Goal: Obtain resource: Obtain resource

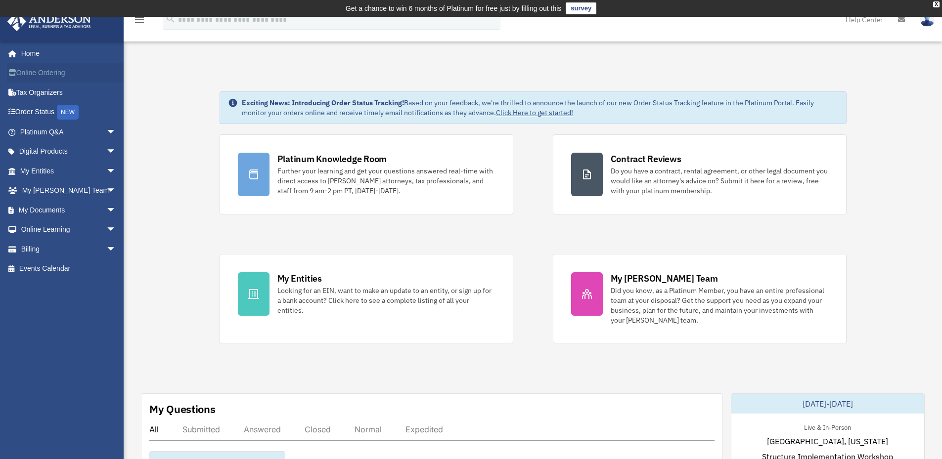
click at [59, 70] on link "Online Ordering" at bounding box center [69, 73] width 124 height 20
click at [57, 153] on link "Digital Products arrow_drop_down" at bounding box center [69, 152] width 124 height 20
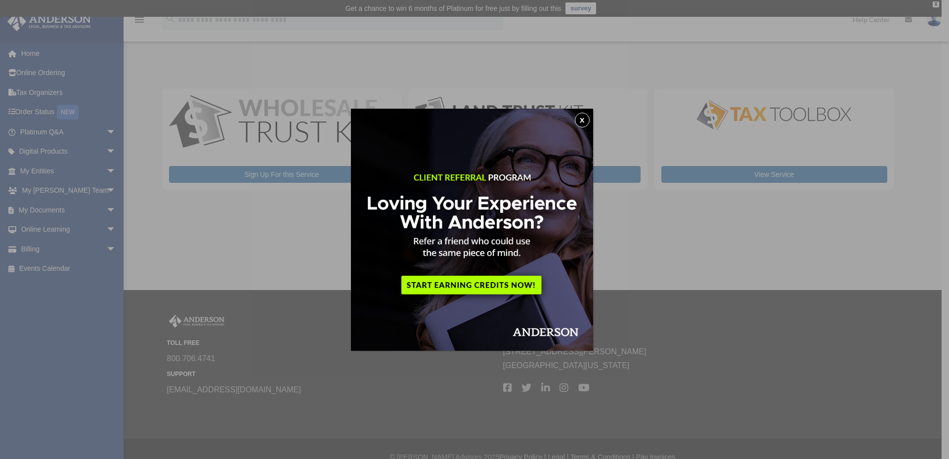
click at [583, 117] on button "x" at bounding box center [582, 120] width 15 height 15
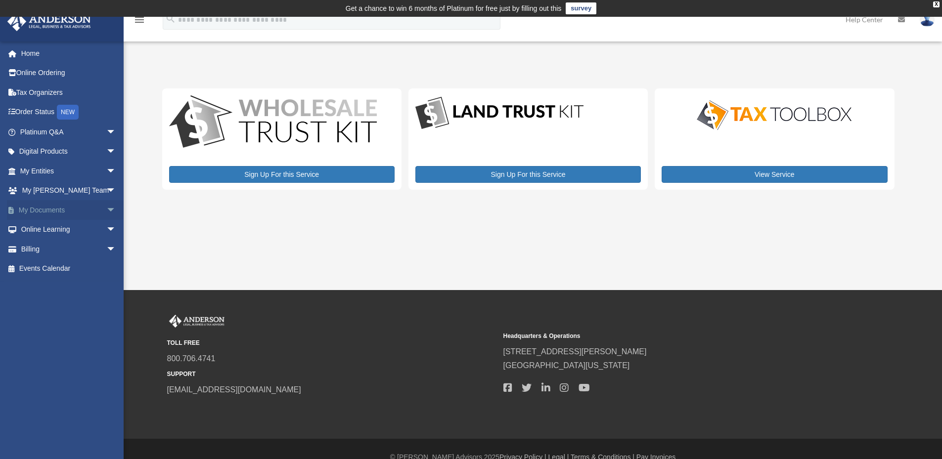
click at [56, 208] on link "My Documents arrow_drop_down" at bounding box center [69, 210] width 124 height 20
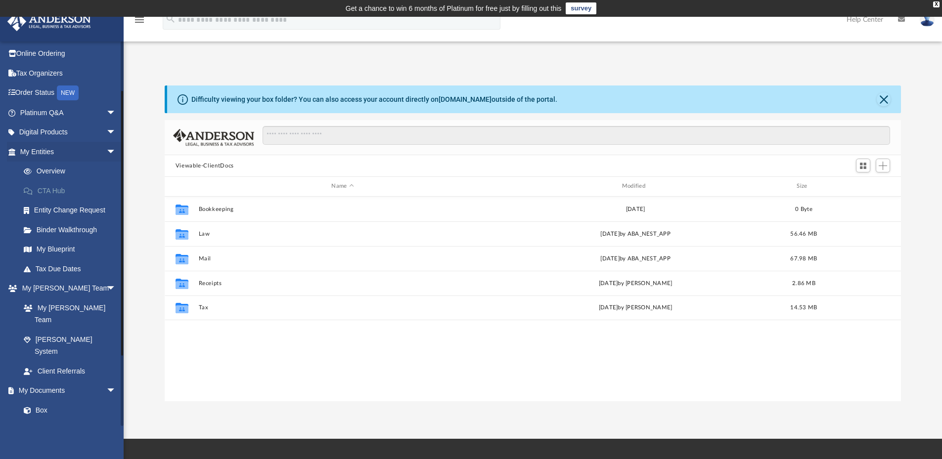
scroll to position [99, 0]
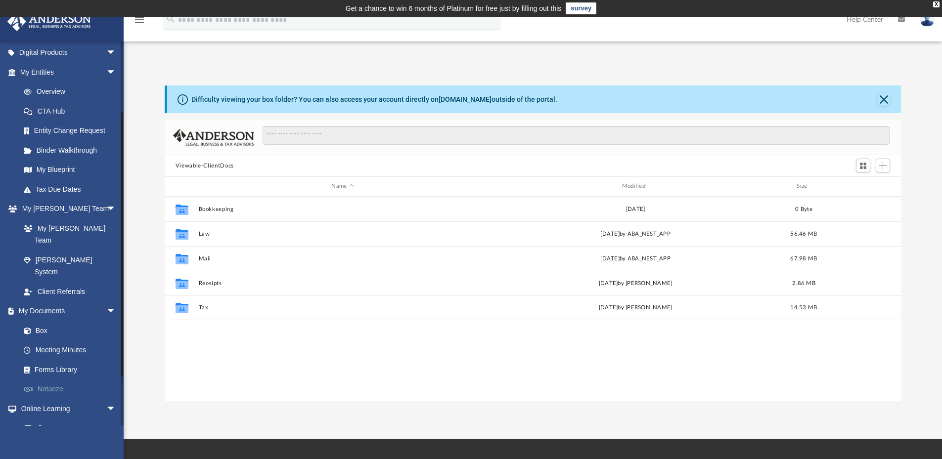
click at [45, 380] on link "Notarize" at bounding box center [72, 390] width 117 height 20
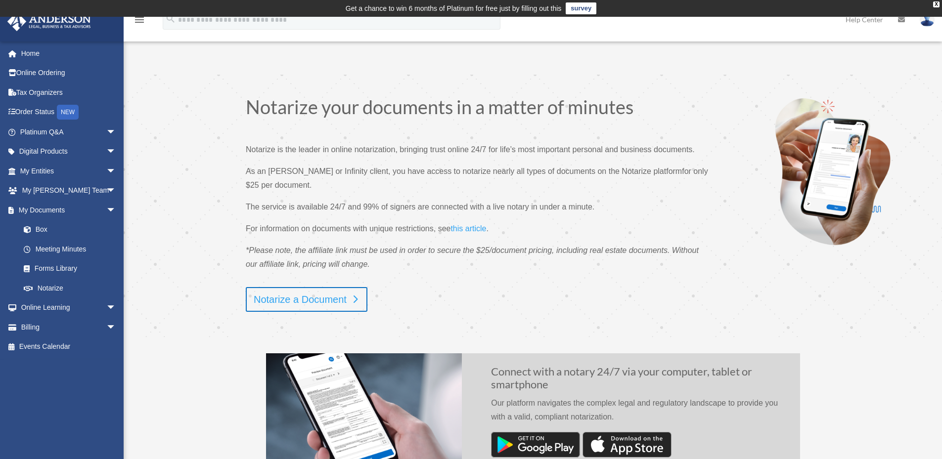
click at [319, 306] on link "Notarize a Document" at bounding box center [307, 299] width 122 height 25
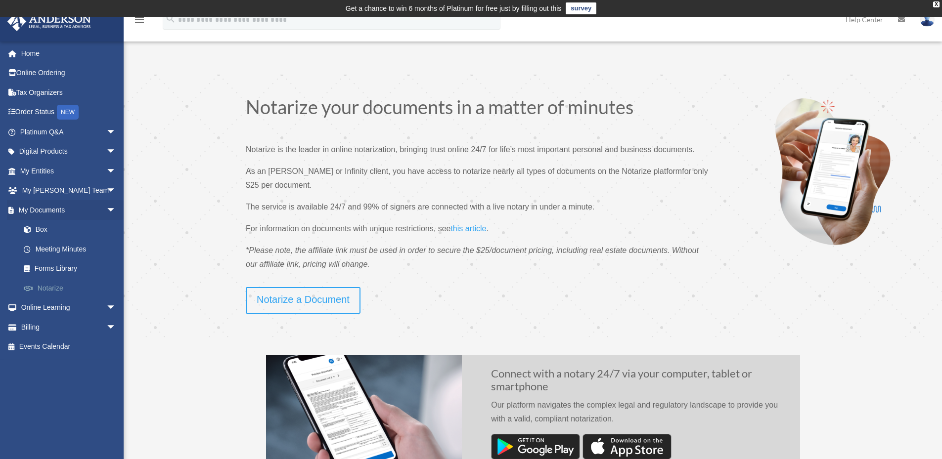
click at [52, 289] on link "Notarize" at bounding box center [72, 288] width 117 height 20
click at [48, 229] on link "Box" at bounding box center [72, 230] width 117 height 20
click at [47, 229] on link "Box" at bounding box center [72, 230] width 117 height 20
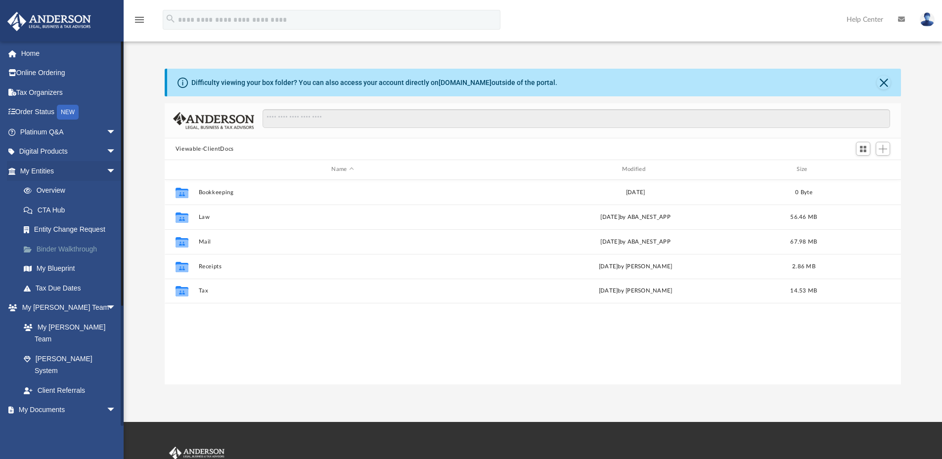
scroll to position [218, 729]
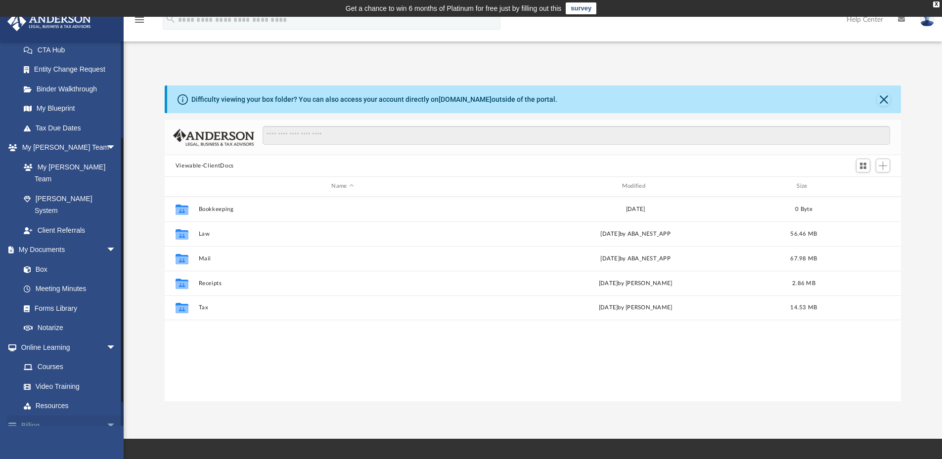
scroll to position [167, 0]
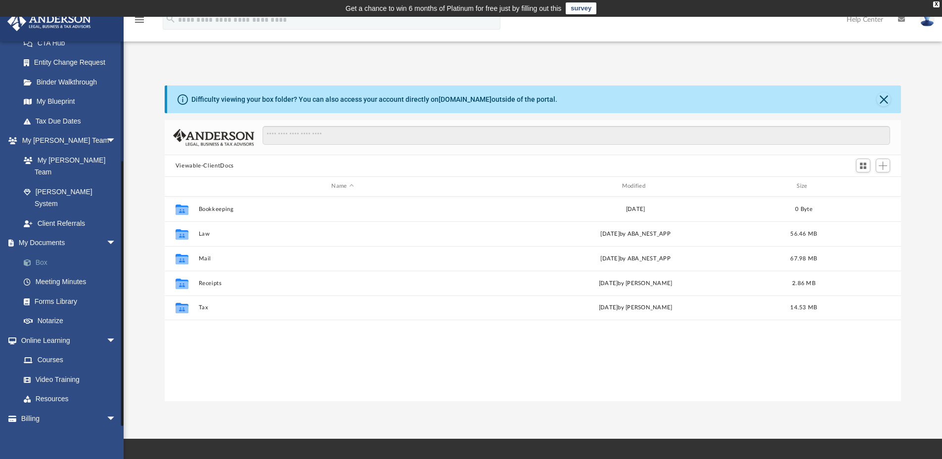
click at [41, 253] on link "Box" at bounding box center [72, 263] width 117 height 20
click at [315, 134] on input "Search files and folders" at bounding box center [576, 135] width 627 height 19
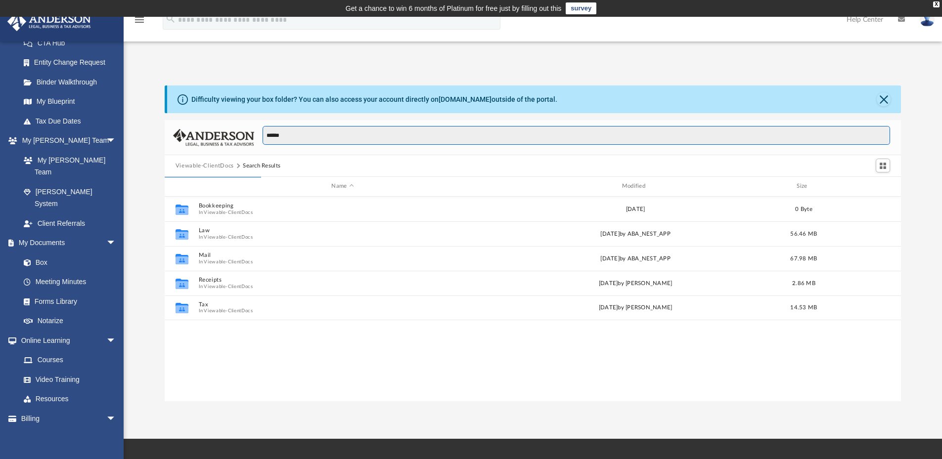
type input "******"
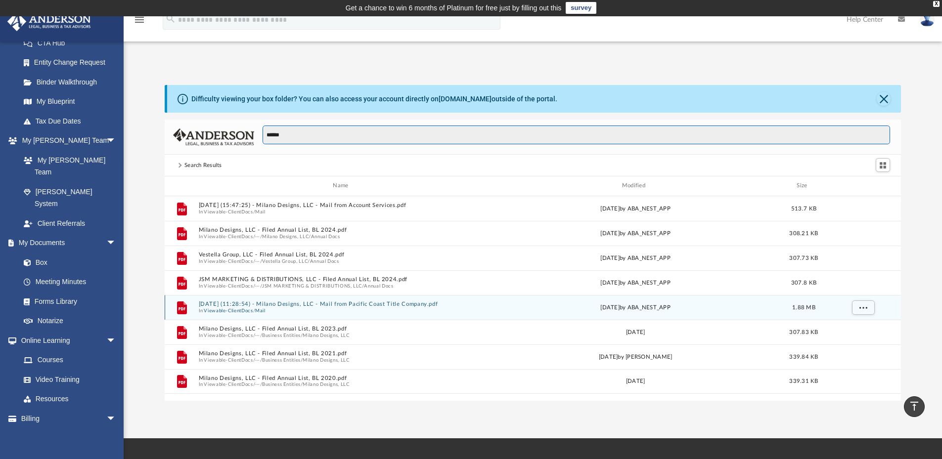
scroll to position [0, 0]
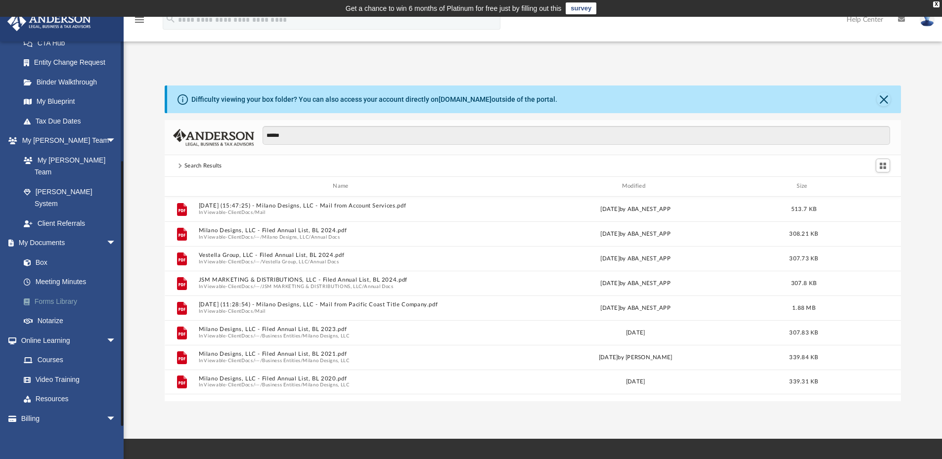
click at [46, 292] on link "Forms Library" at bounding box center [72, 302] width 117 height 20
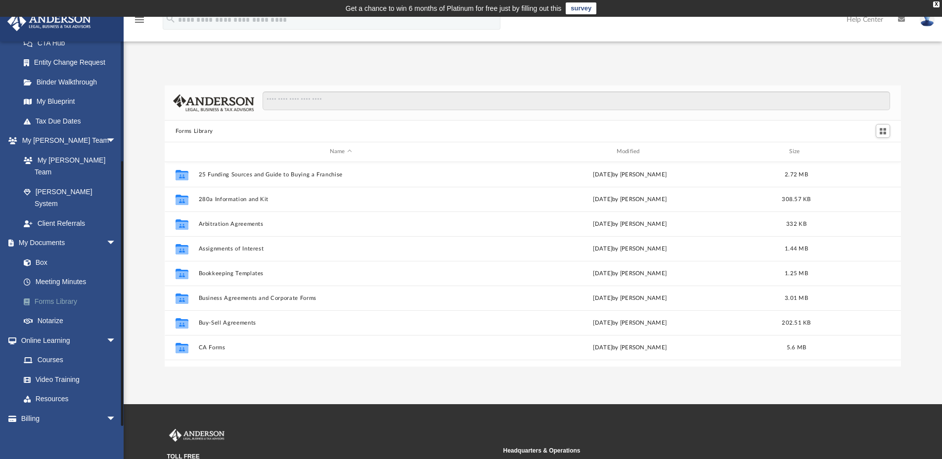
scroll to position [218, 729]
click at [64, 272] on link "Meeting Minutes" at bounding box center [72, 282] width 117 height 20
click at [29, 260] on span at bounding box center [32, 263] width 6 height 7
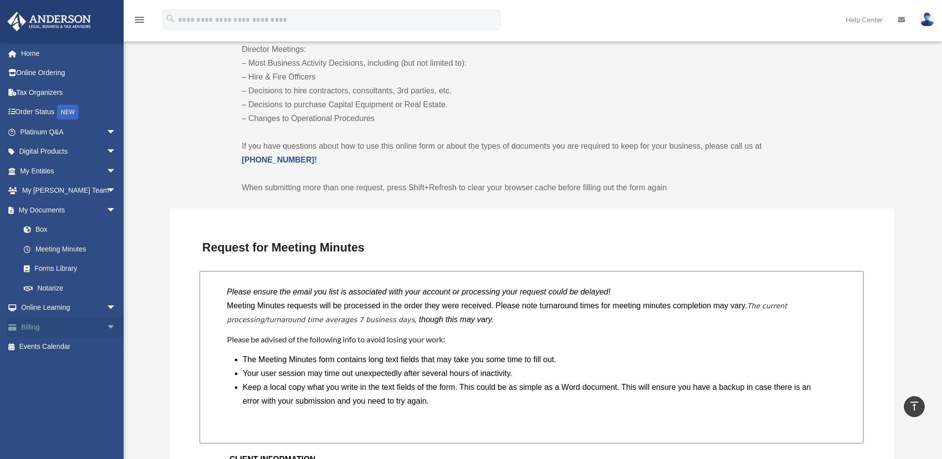
scroll to position [608, 0]
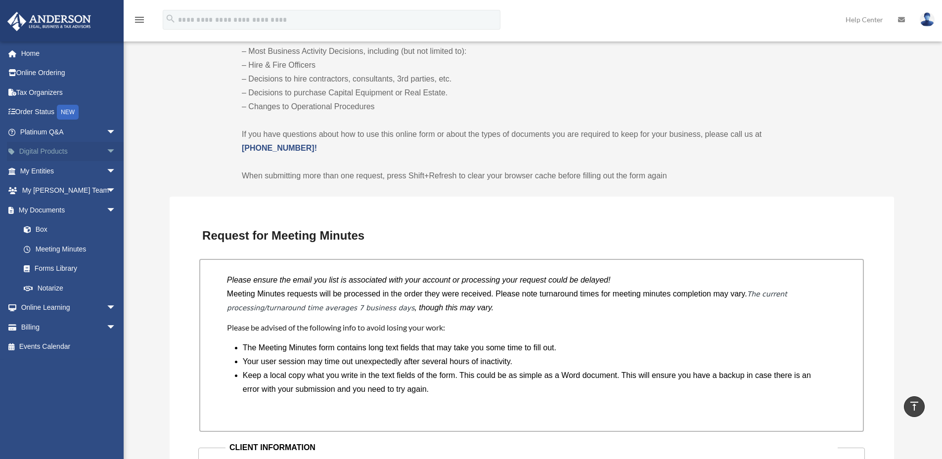
click at [39, 150] on link "Digital Products arrow_drop_down" at bounding box center [69, 152] width 124 height 20
click at [106, 152] on span "arrow_drop_down" at bounding box center [116, 152] width 20 height 20
